Goal: Check status: Check status

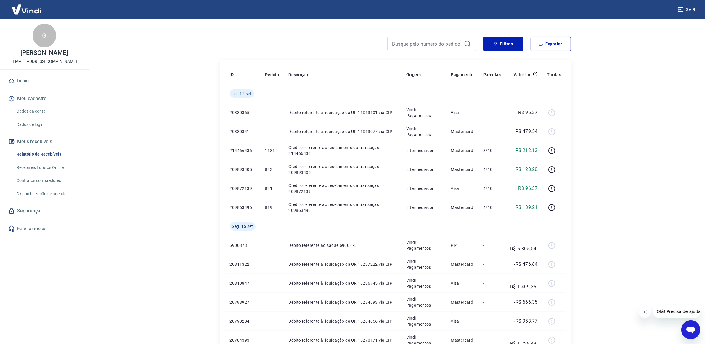
scroll to position [292, 0]
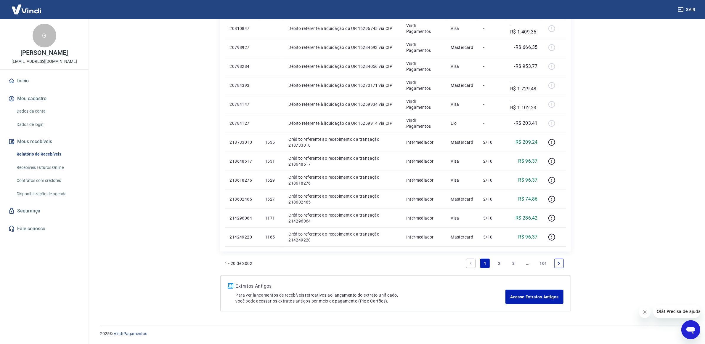
click at [500, 264] on link "2" at bounding box center [499, 263] width 9 height 9
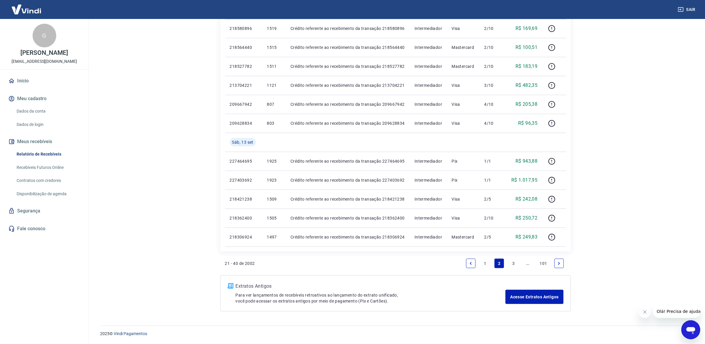
scroll to position [274, 0]
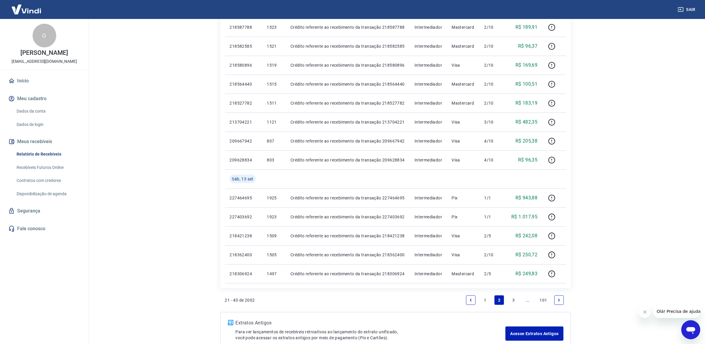
click at [514, 298] on link "3" at bounding box center [513, 299] width 9 height 9
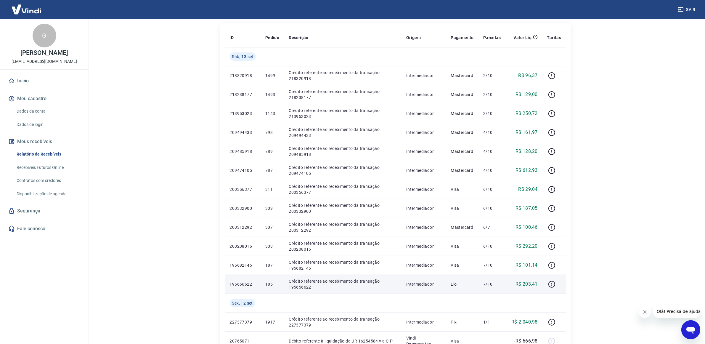
scroll to position [292, 0]
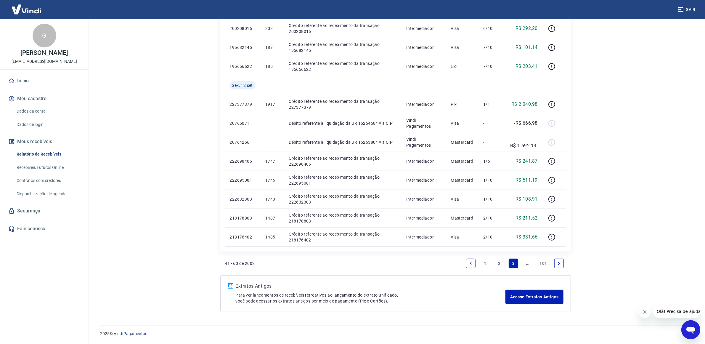
click at [501, 264] on link "2" at bounding box center [499, 263] width 9 height 9
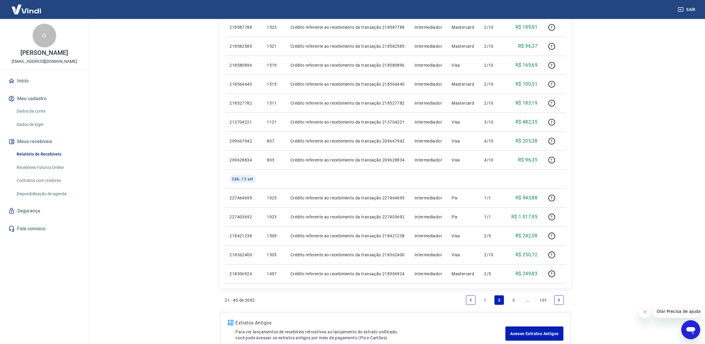
scroll to position [311, 0]
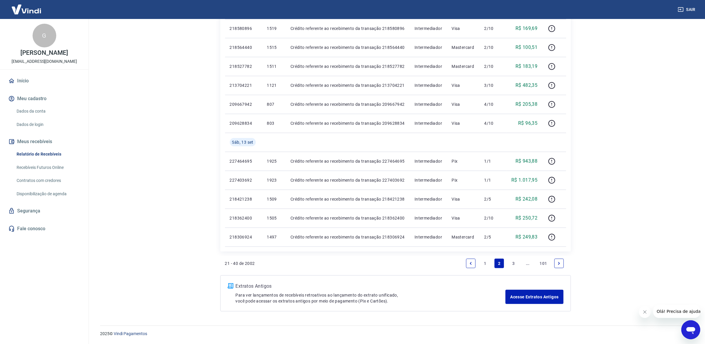
click at [489, 265] on link "1" at bounding box center [484, 263] width 9 height 9
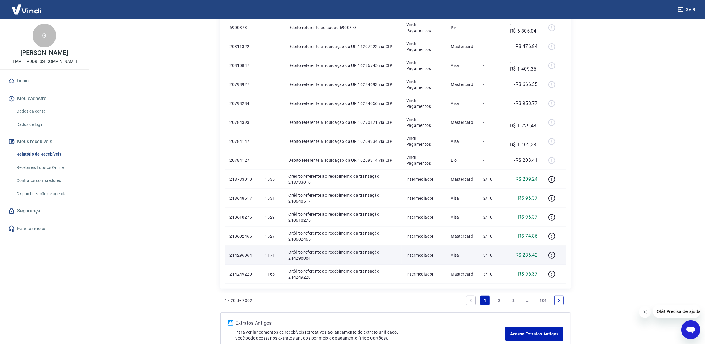
scroll to position [292, 0]
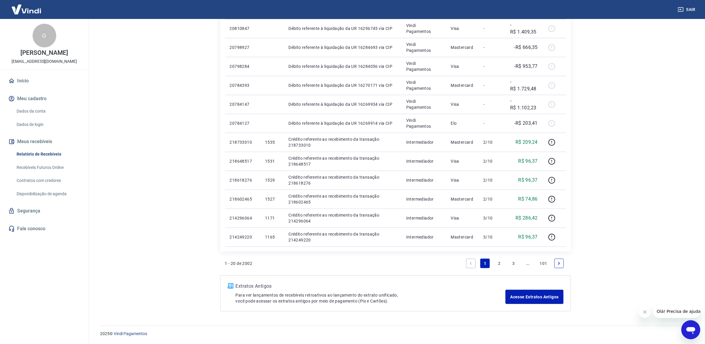
click at [497, 265] on link "2" at bounding box center [499, 263] width 9 height 9
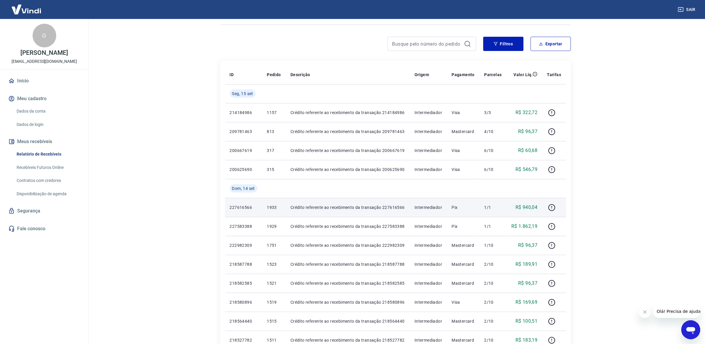
scroll to position [74, 0]
